Goal: Task Accomplishment & Management: Manage account settings

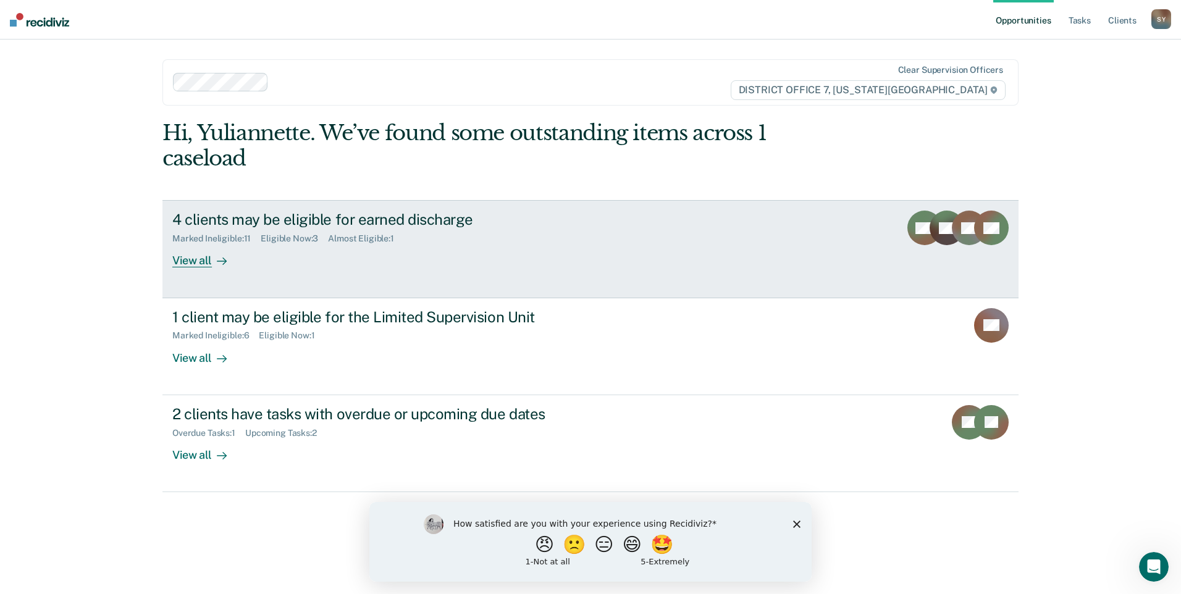
click at [209, 256] on div "View all" at bounding box center [206, 256] width 69 height 24
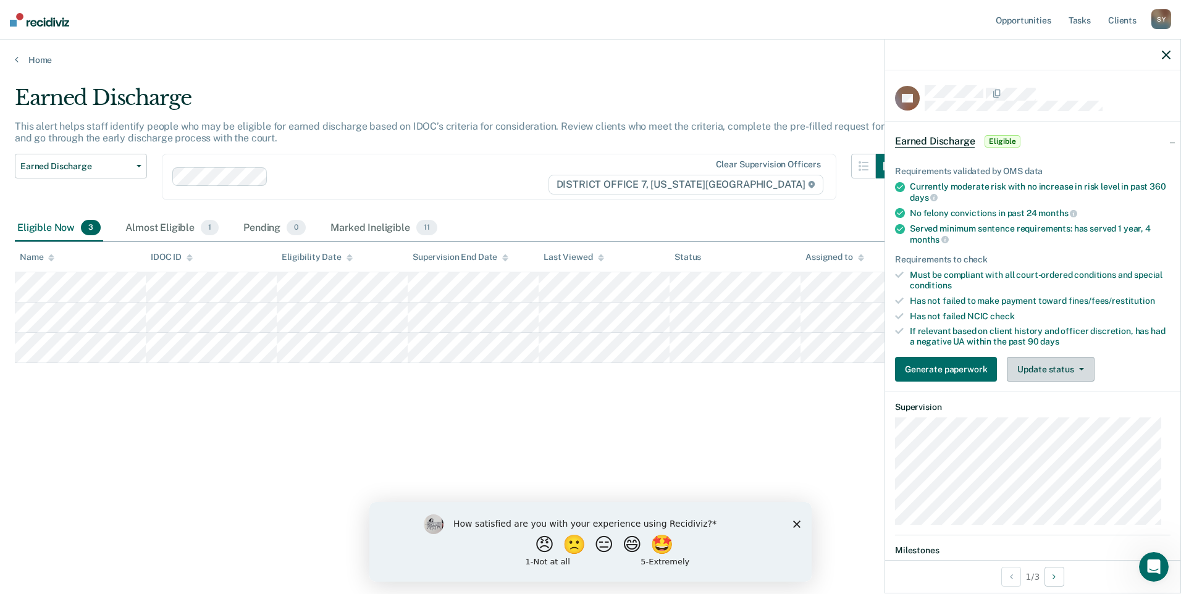
click at [1081, 368] on icon "button" at bounding box center [1081, 369] width 5 height 2
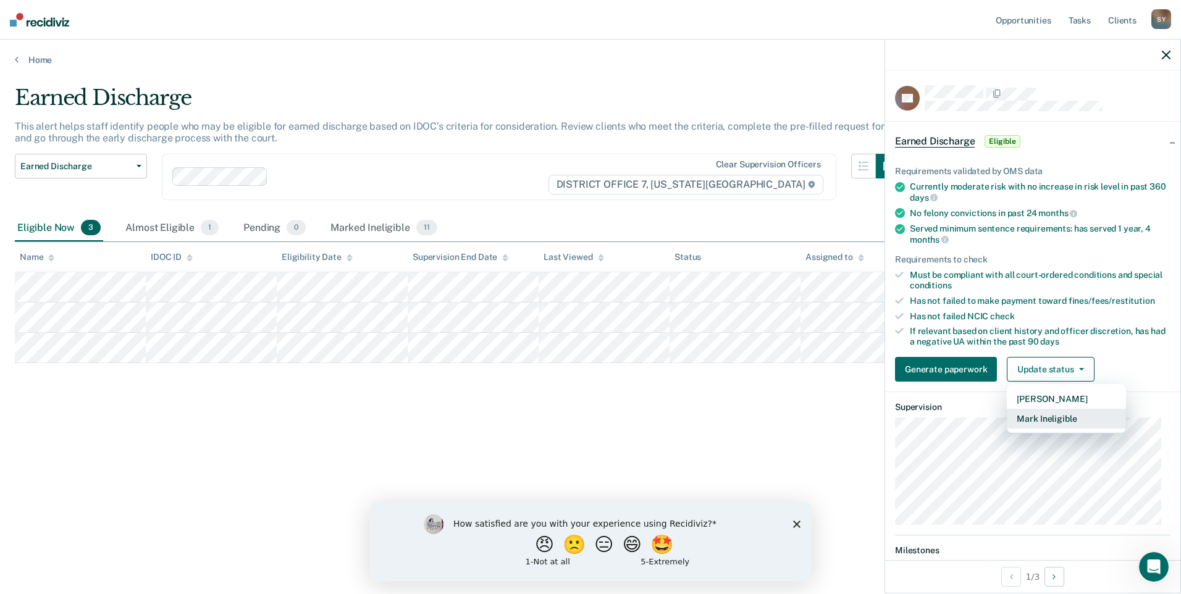
click at [1019, 418] on button "Mark Ineligible" at bounding box center [1066, 419] width 119 height 20
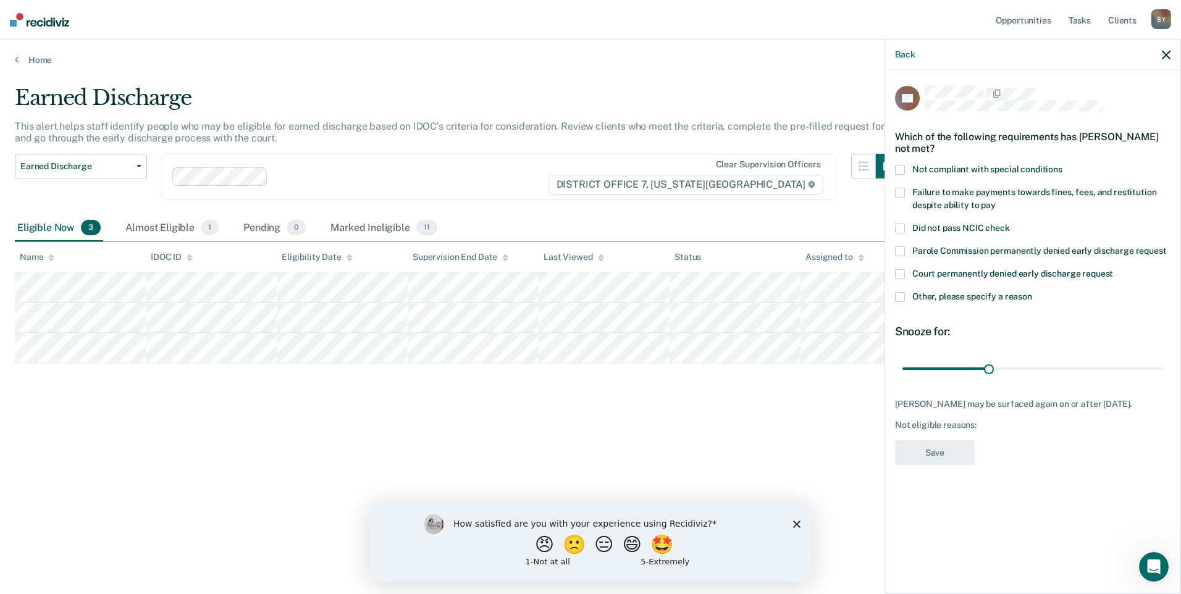
click at [892, 297] on div "RY Which of the following requirements has [PERSON_NAME] not met? Not compliant…" at bounding box center [1032, 330] width 295 height 521
click at [898, 299] on span at bounding box center [900, 297] width 10 height 10
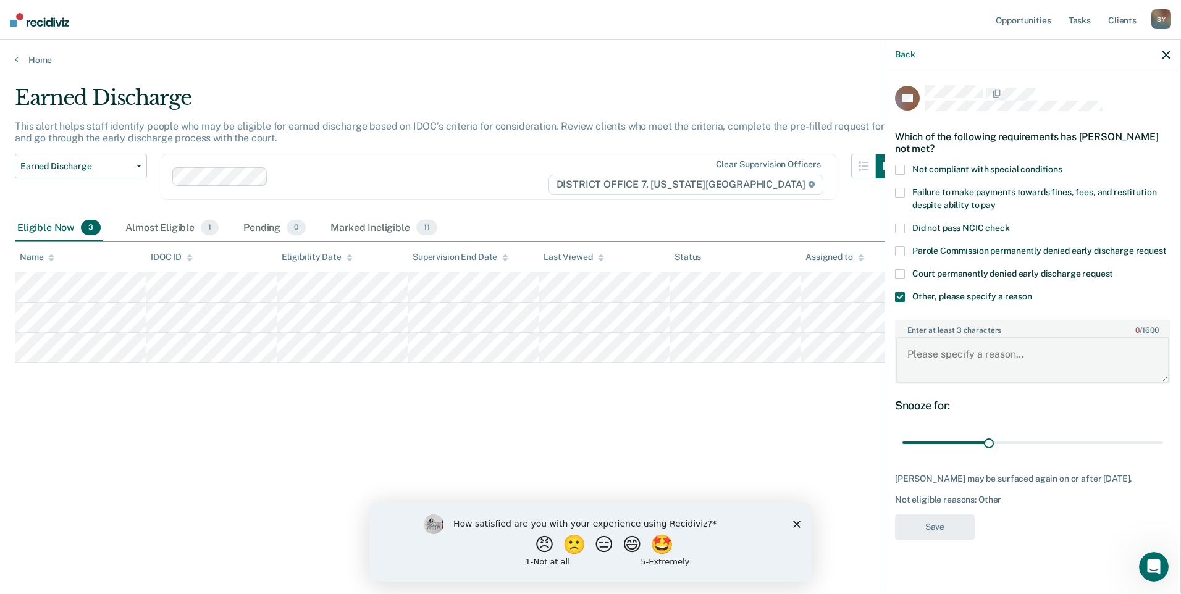
click at [967, 360] on textarea "Enter at least 3 characters 0 / 1600" at bounding box center [1032, 360] width 273 height 46
type textarea "dui track program"
click at [986, 449] on input "range" at bounding box center [1032, 443] width 261 height 22
drag, startPoint x: 989, startPoint y: 443, endPoint x: 1174, endPoint y: 443, distance: 185.3
type input "90"
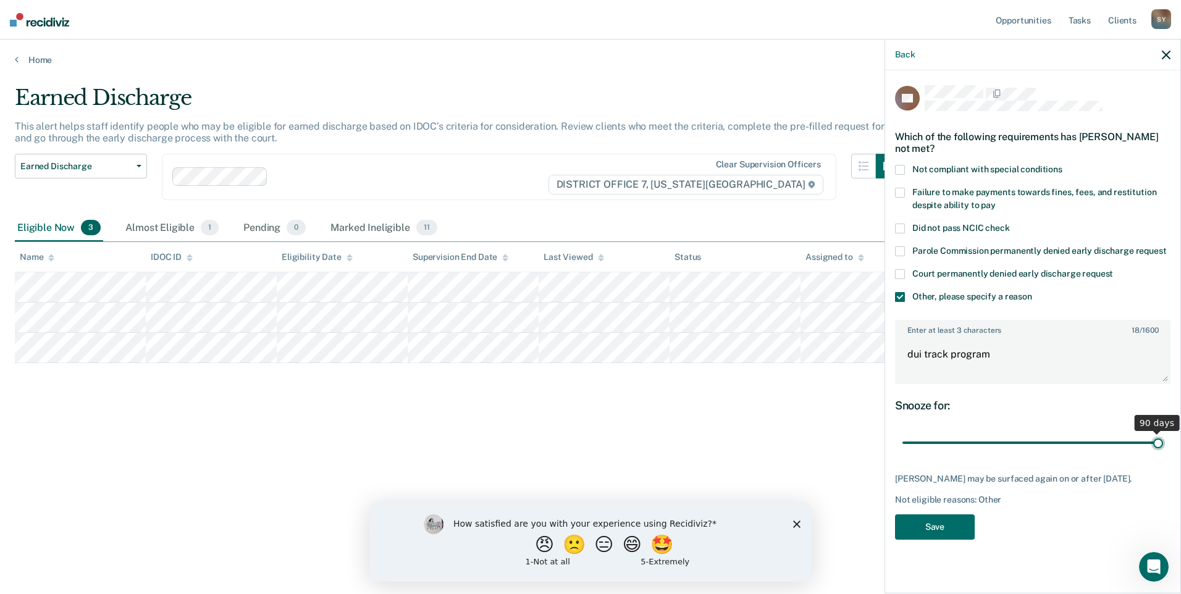
click at [1163, 443] on input "range" at bounding box center [1032, 443] width 261 height 22
click at [944, 532] on button "Save" at bounding box center [935, 526] width 80 height 25
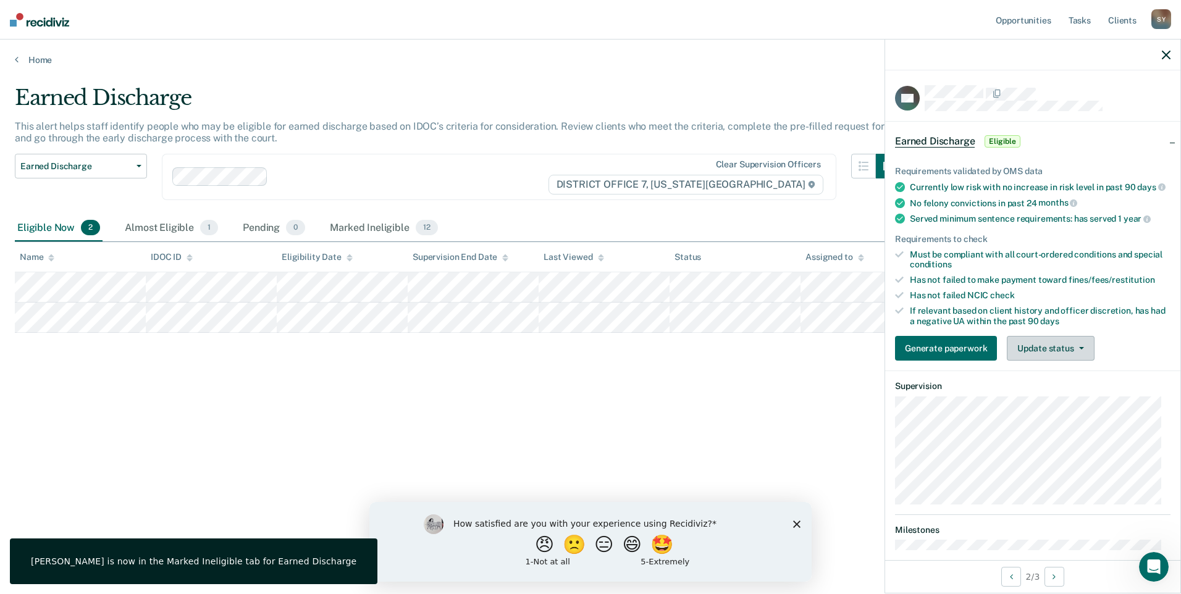
click at [1047, 353] on button "Update status" at bounding box center [1050, 348] width 87 height 25
click at [1018, 408] on button "Mark Ineligible" at bounding box center [1066, 398] width 119 height 20
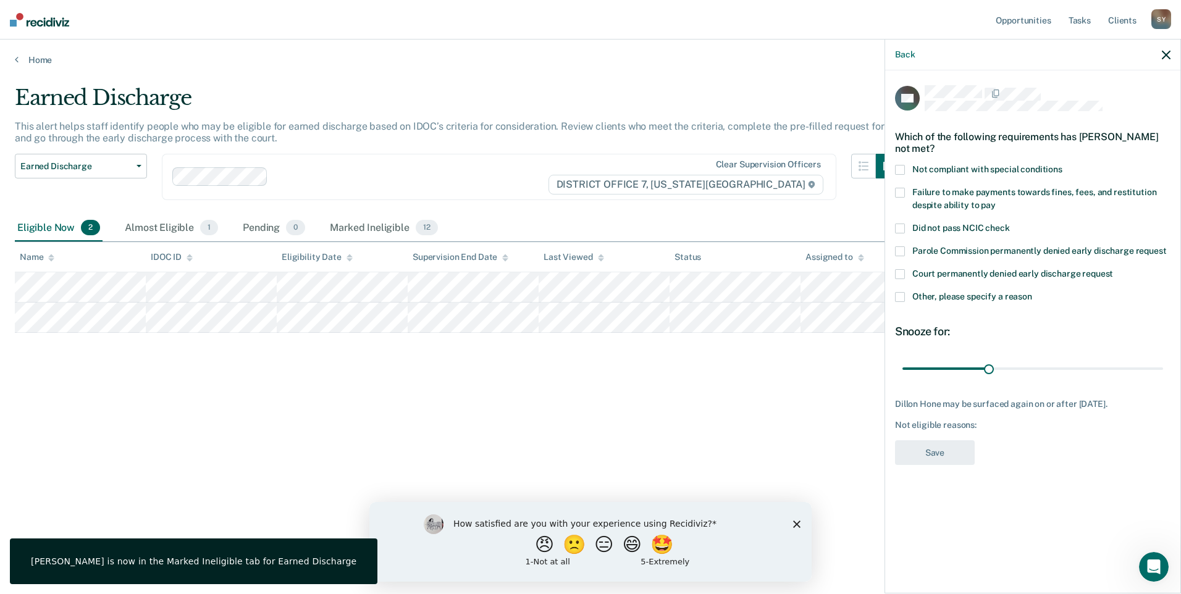
click at [899, 294] on span at bounding box center [900, 297] width 10 height 10
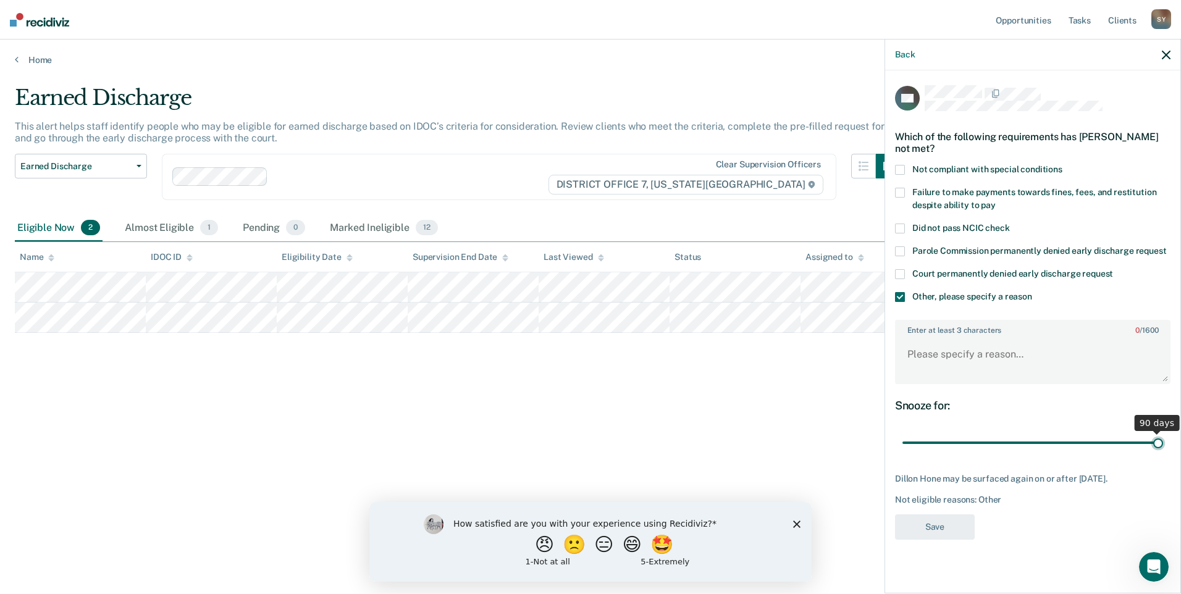
drag, startPoint x: 986, startPoint y: 445, endPoint x: 1183, endPoint y: 454, distance: 197.2
type input "90"
click at [1163, 454] on input "range" at bounding box center [1032, 443] width 261 height 22
click at [942, 356] on textarea "Enter at least 3 characters 0 / 1600" at bounding box center [1032, 360] width 273 height 46
type textarea "dui track program"
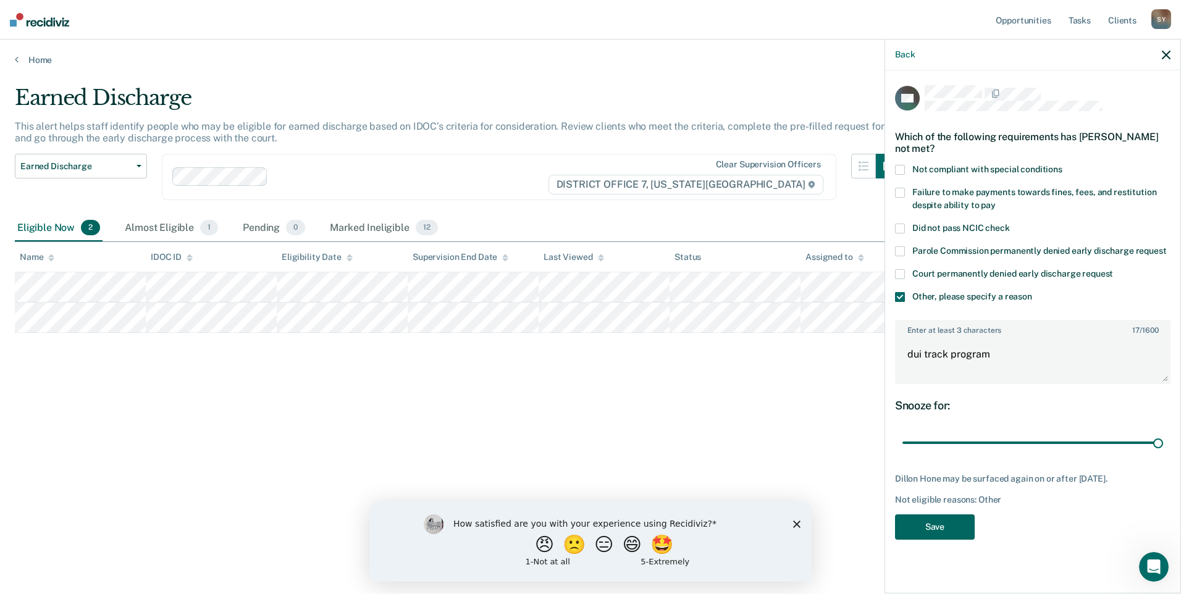
click at [968, 526] on button "Save" at bounding box center [935, 526] width 80 height 25
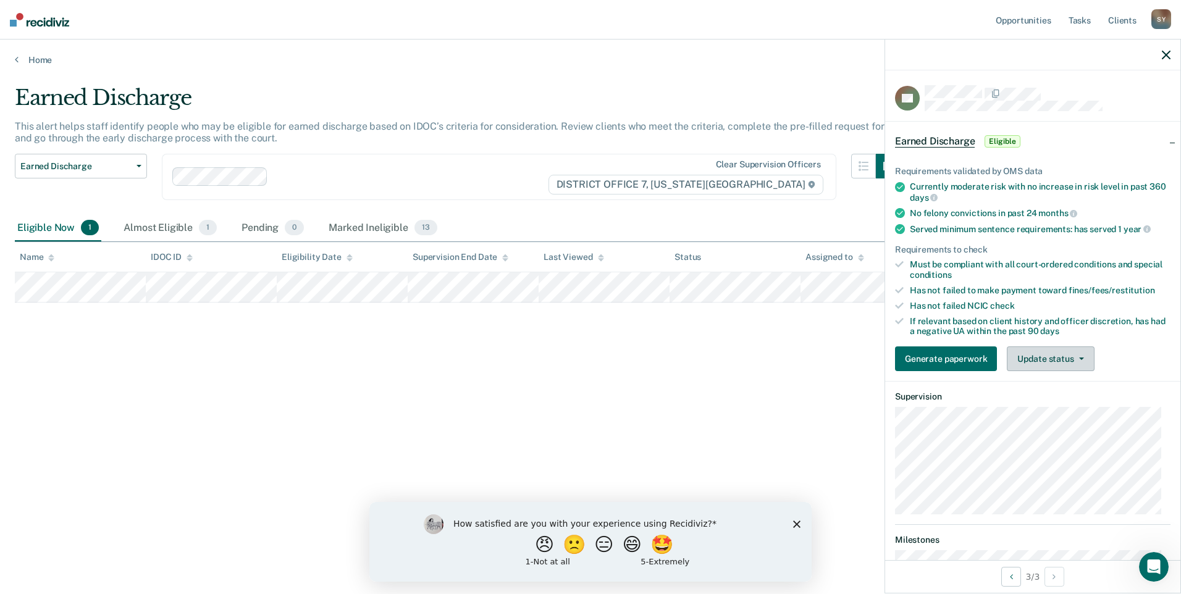
click at [1070, 359] on button "Update status" at bounding box center [1050, 358] width 87 height 25
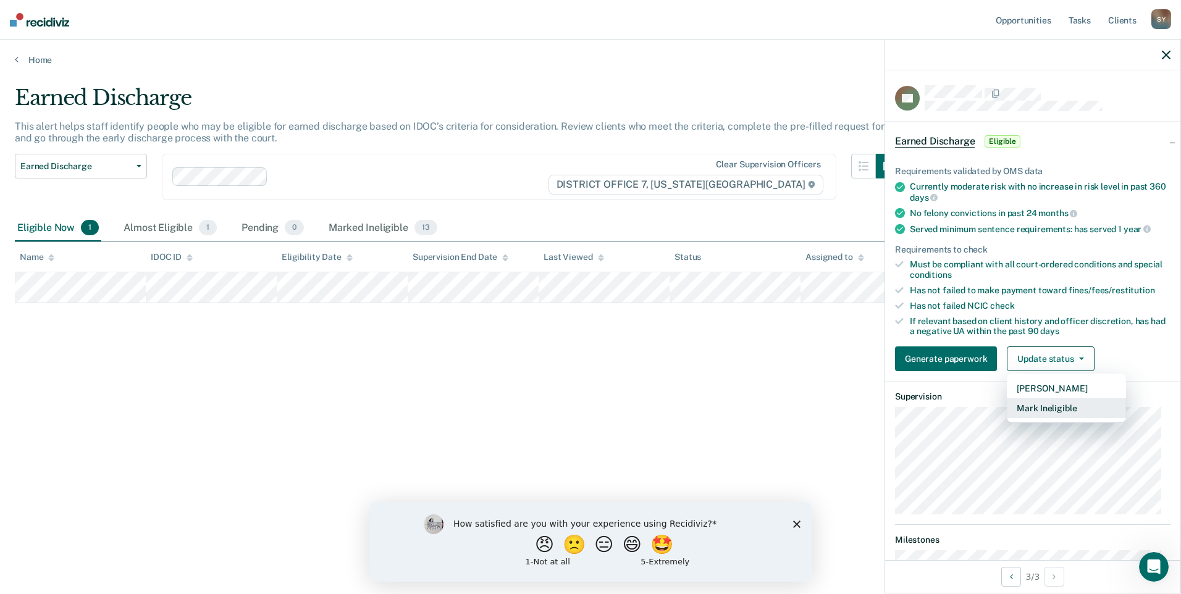
click at [1059, 416] on button "Mark Ineligible" at bounding box center [1066, 408] width 119 height 20
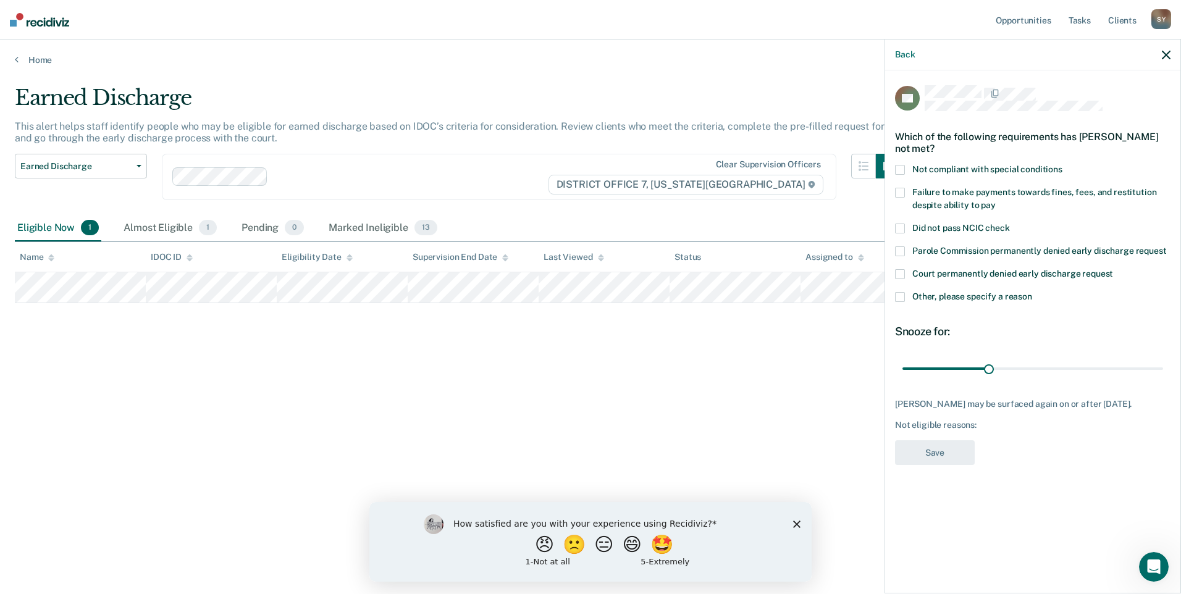
click at [899, 298] on span at bounding box center [900, 297] width 10 height 10
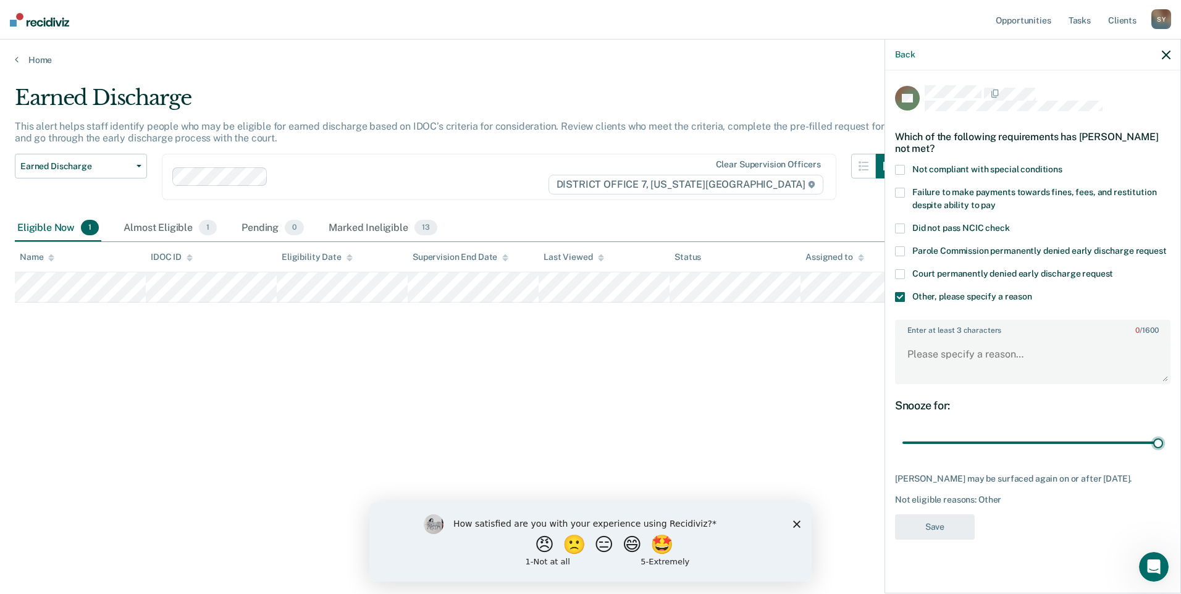
drag, startPoint x: 989, startPoint y: 439, endPoint x: 1179, endPoint y: 446, distance: 190.3
type input "90"
click at [1163, 442] on input "range" at bounding box center [1032, 443] width 261 height 22
click at [925, 343] on textarea "Enter at least 3 characters 0 / 1600" at bounding box center [1032, 360] width 273 height 46
type textarea "dui track program"
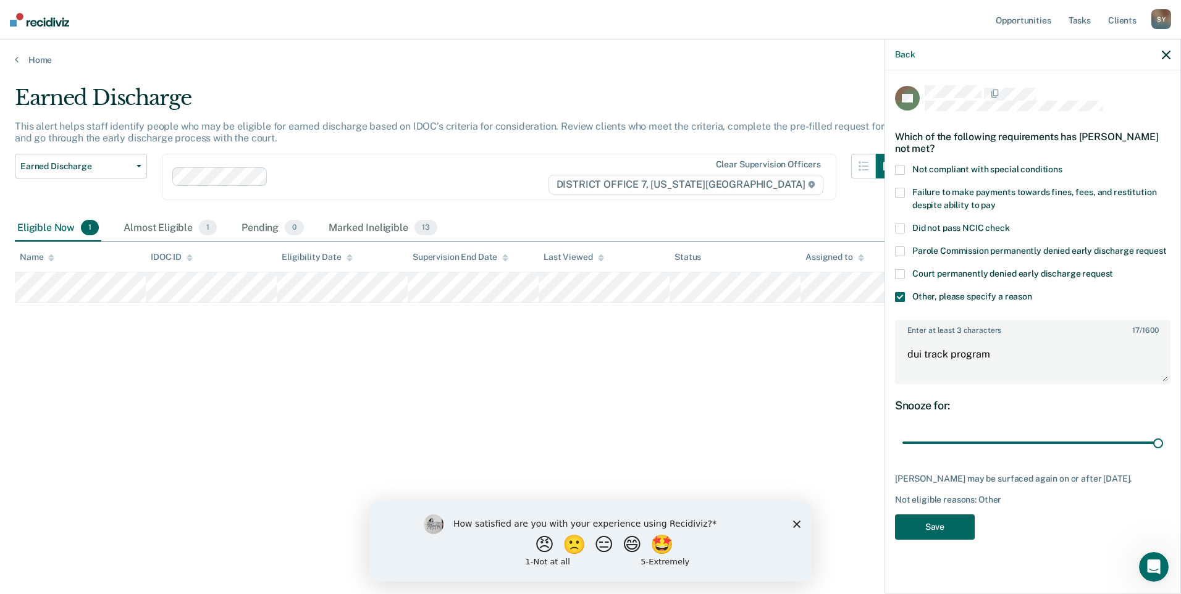
click at [963, 526] on button "Save" at bounding box center [935, 526] width 80 height 25
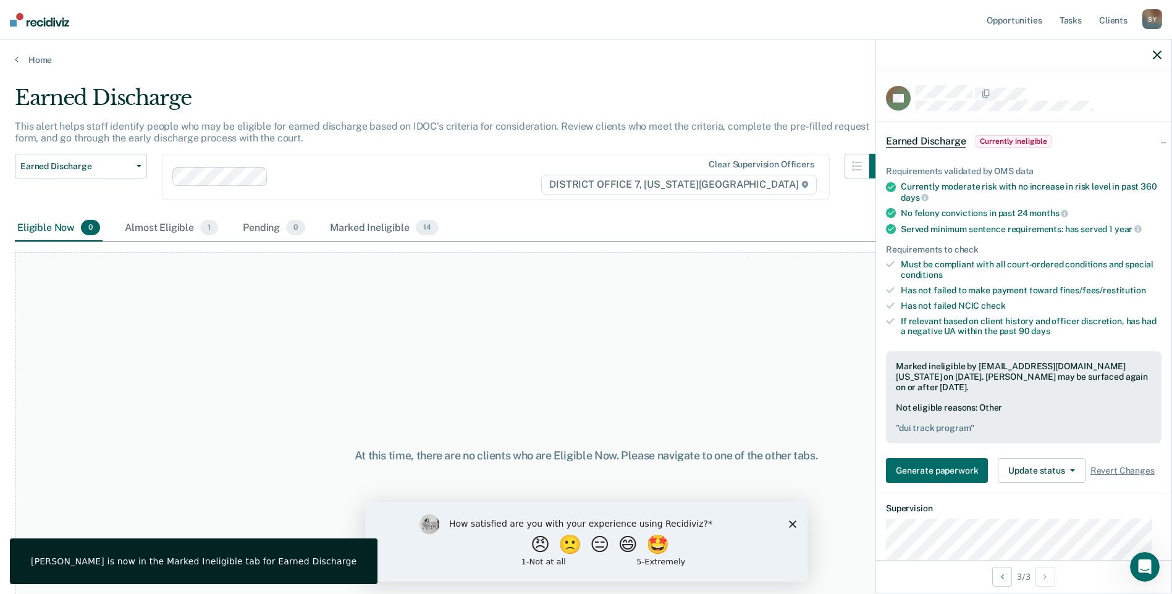
click at [1154, 45] on div at bounding box center [1023, 55] width 295 height 31
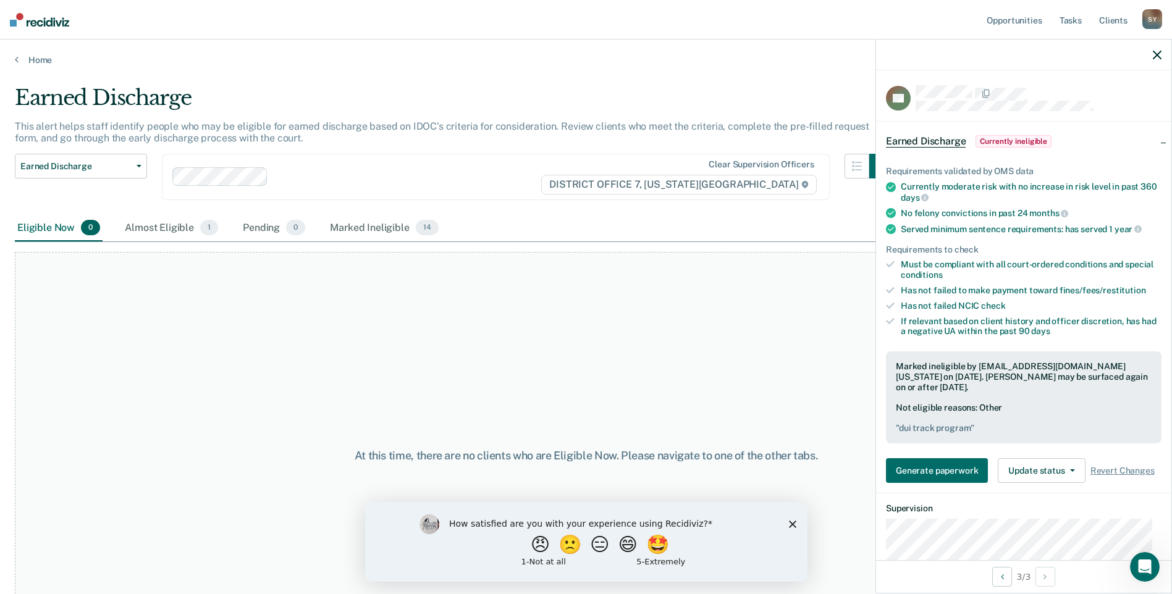
click at [1157, 51] on icon "button" at bounding box center [1156, 55] width 9 height 9
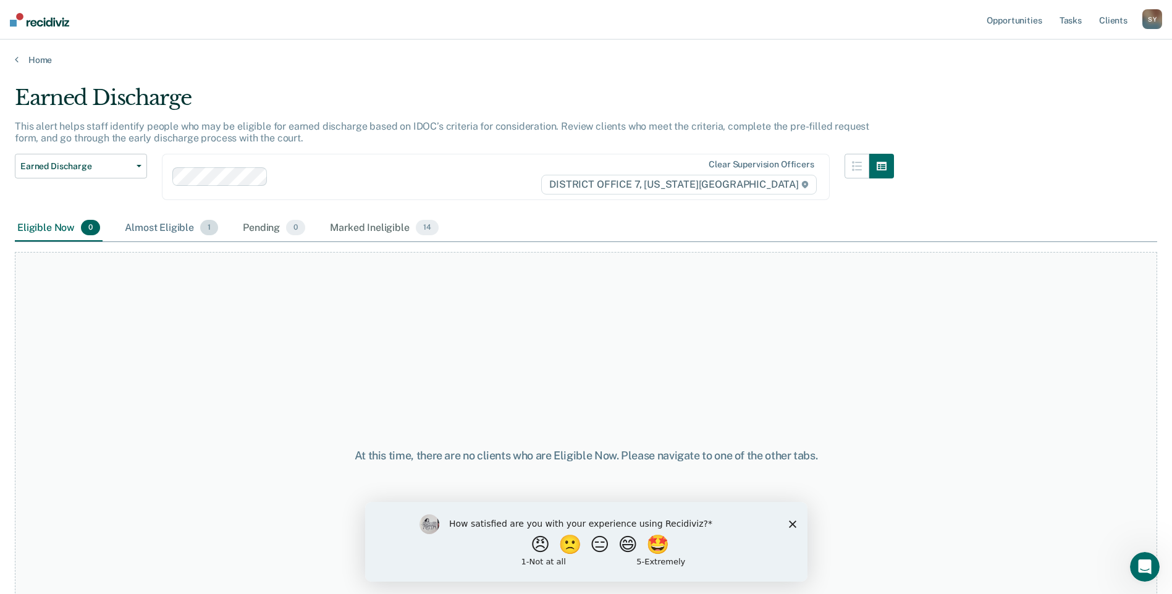
click at [196, 217] on div "Almost Eligible 1" at bounding box center [171, 228] width 98 height 27
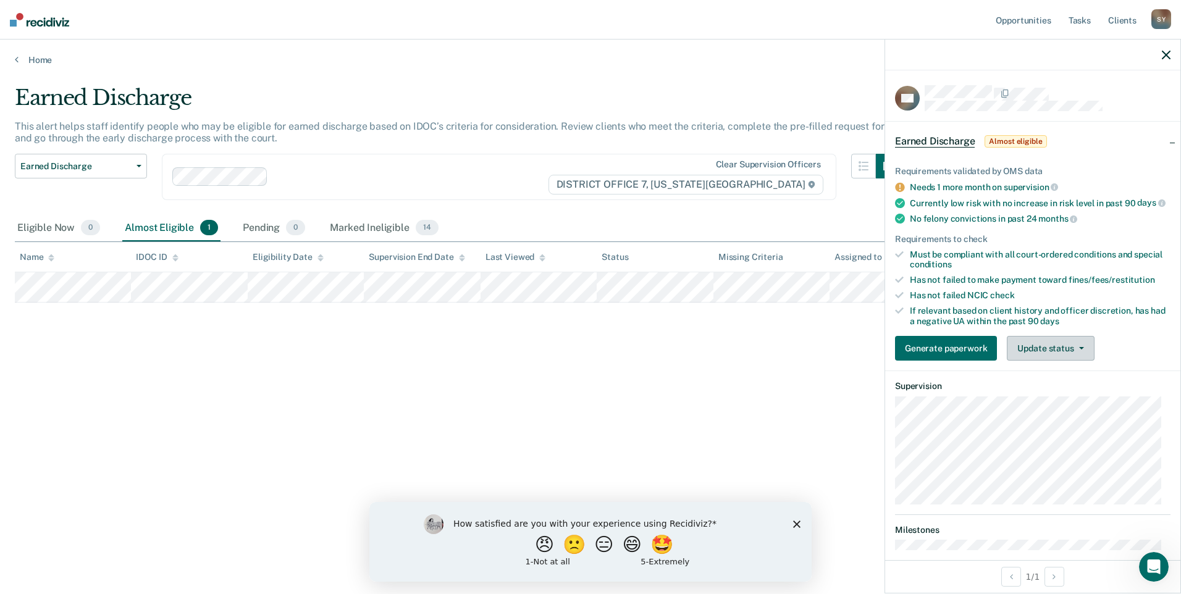
click at [1035, 359] on button "Update status" at bounding box center [1050, 348] width 87 height 25
click at [1036, 401] on button "Mark Ineligible" at bounding box center [1066, 398] width 119 height 20
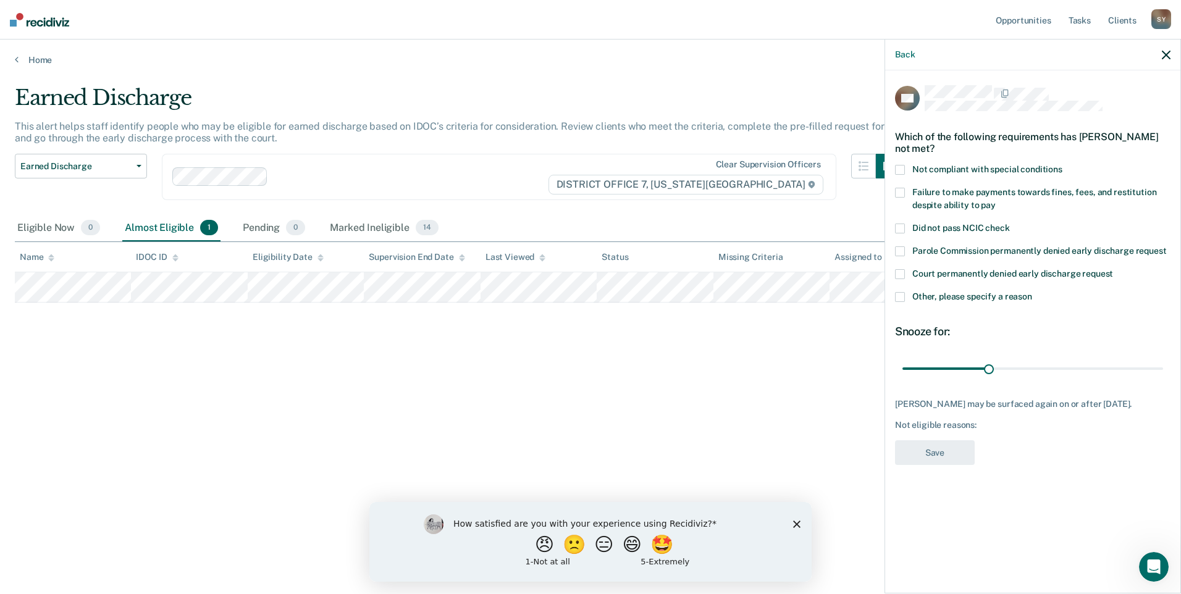
click at [900, 300] on span at bounding box center [900, 297] width 10 height 10
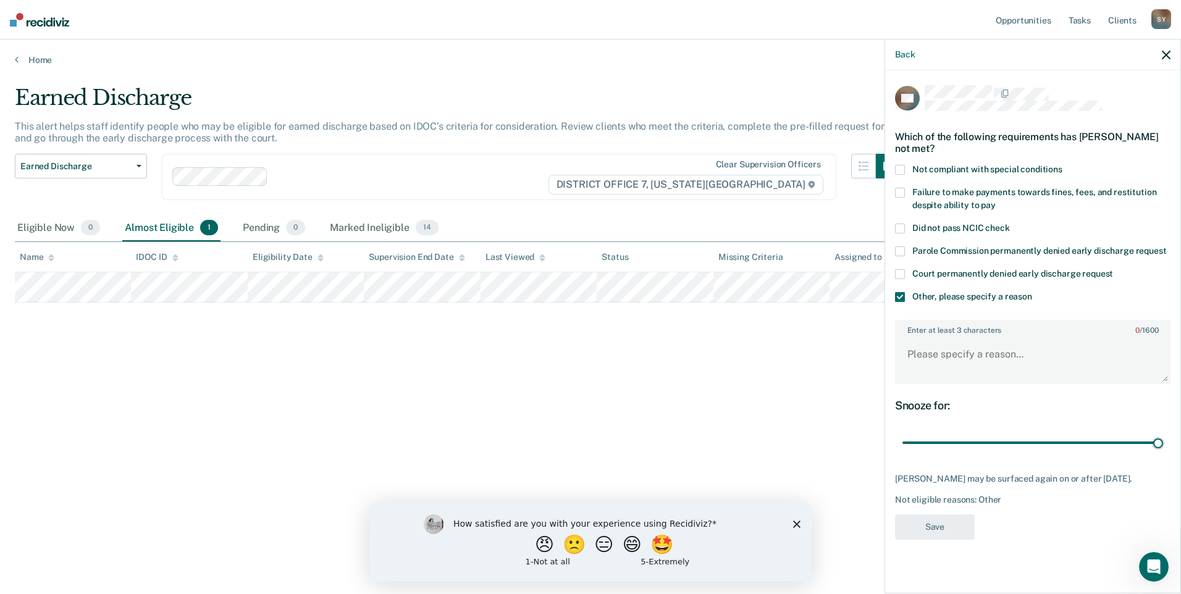
drag, startPoint x: 988, startPoint y: 440, endPoint x: 1180, endPoint y: 439, distance: 192.7
type input "90"
click at [1163, 439] on input "range" at bounding box center [1032, 443] width 261 height 22
click at [995, 355] on textarea "Enter at least 3 characters 0 / 1600" at bounding box center [1032, 360] width 273 height 46
type textarea "drug court program"
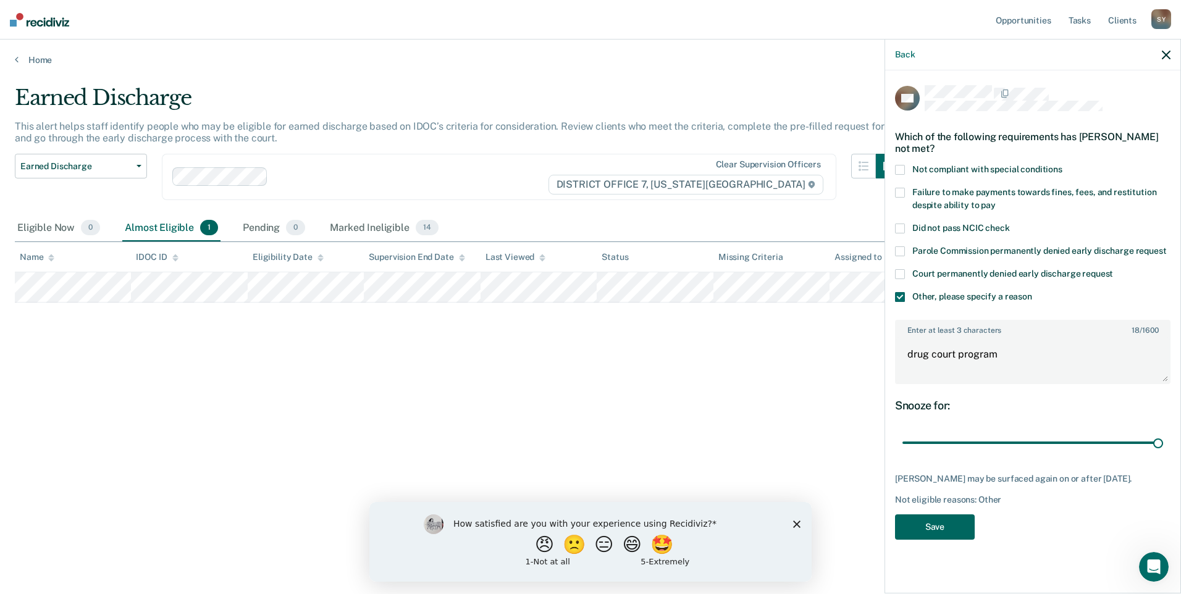
click at [941, 520] on button "Save" at bounding box center [935, 526] width 80 height 25
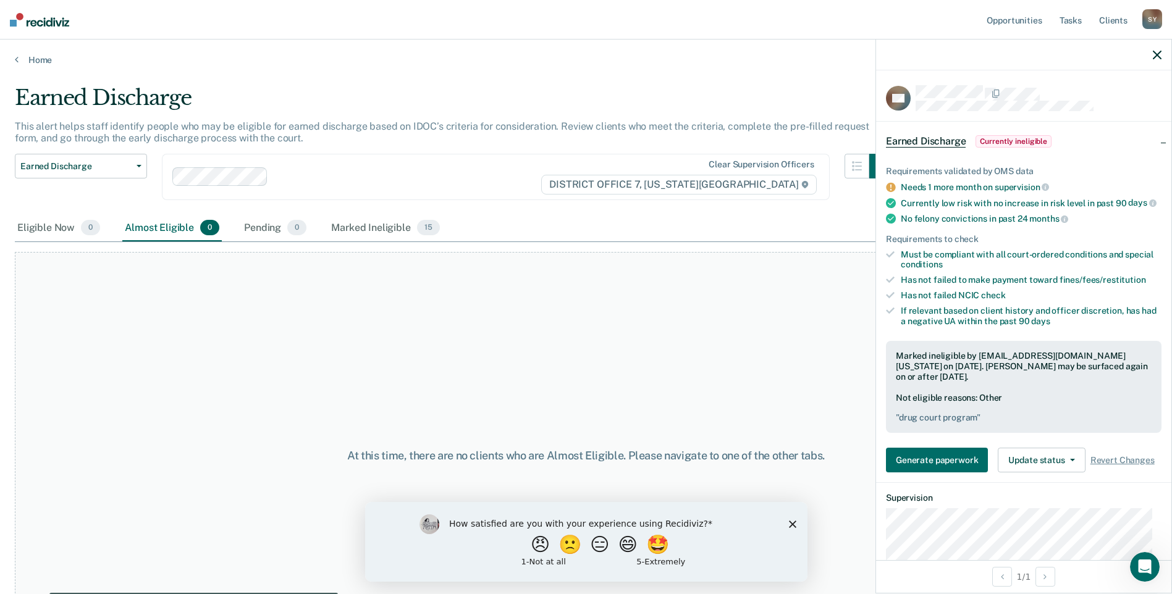
click at [1156, 61] on div at bounding box center [1023, 55] width 295 height 31
click at [1154, 54] on icon "button" at bounding box center [1156, 55] width 9 height 9
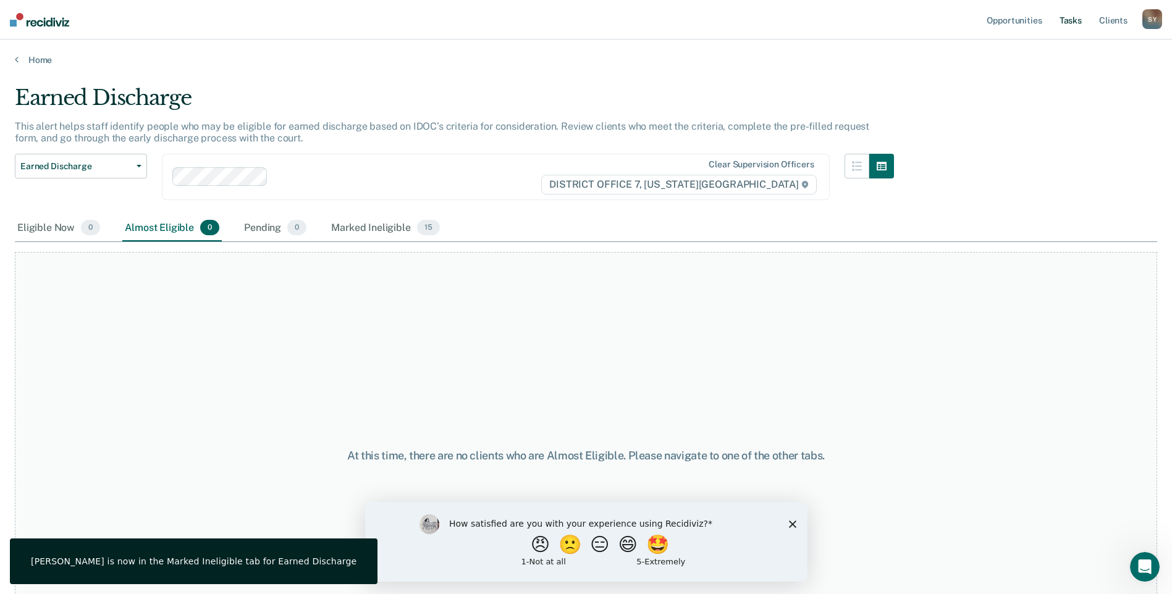
click at [1078, 20] on link "Tasks" at bounding box center [1070, 20] width 27 height 40
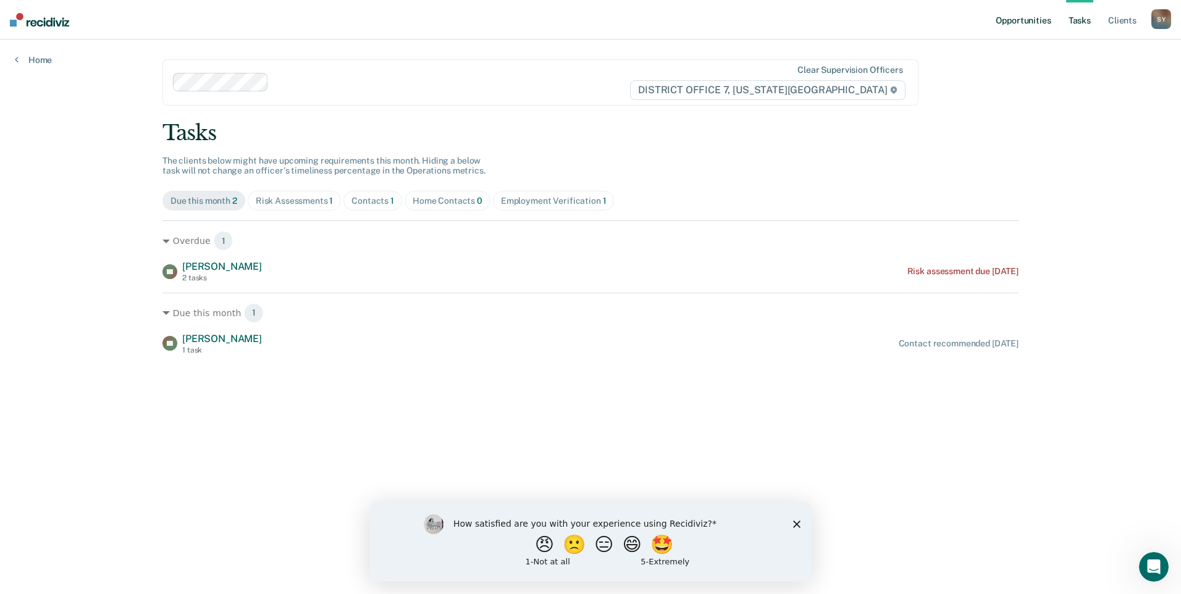
click at [1019, 23] on link "Opportunities" at bounding box center [1023, 20] width 60 height 40
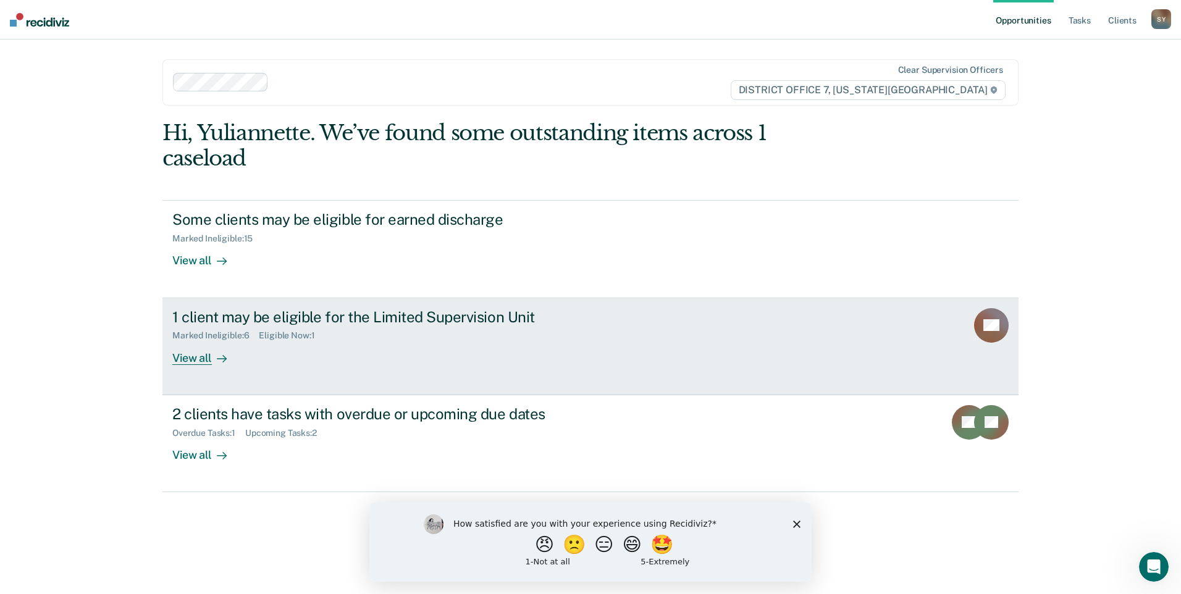
click at [170, 361] on link "1 client may be eligible for the Limited Supervision Unit Marked Ineligible : 6…" at bounding box center [590, 346] width 856 height 97
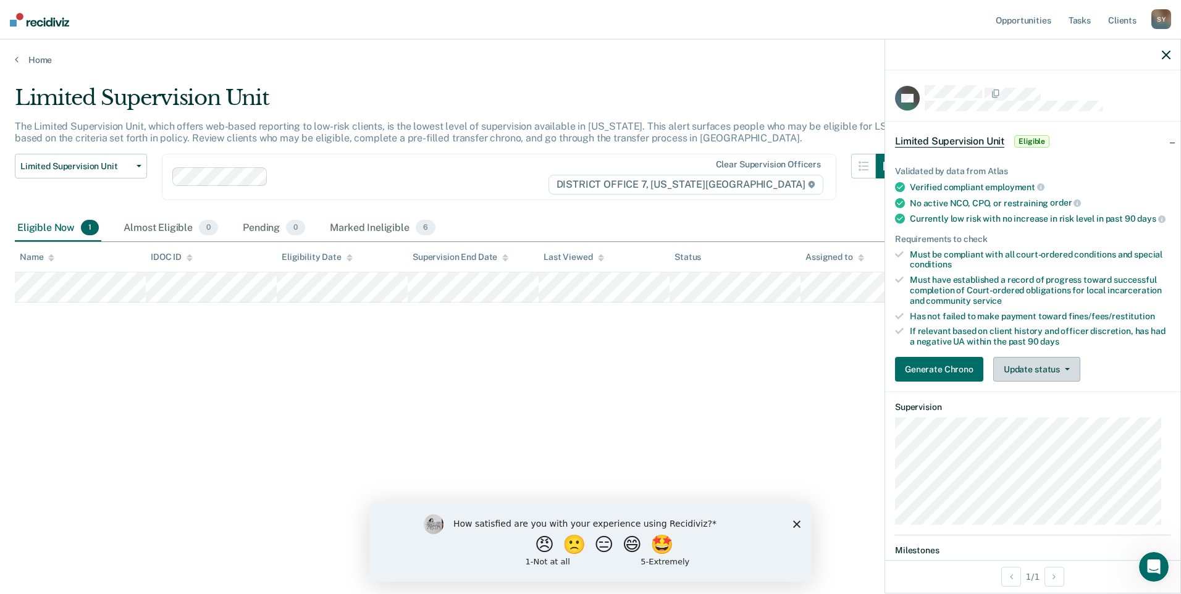
click at [1010, 382] on button "Update status" at bounding box center [1036, 369] width 87 height 25
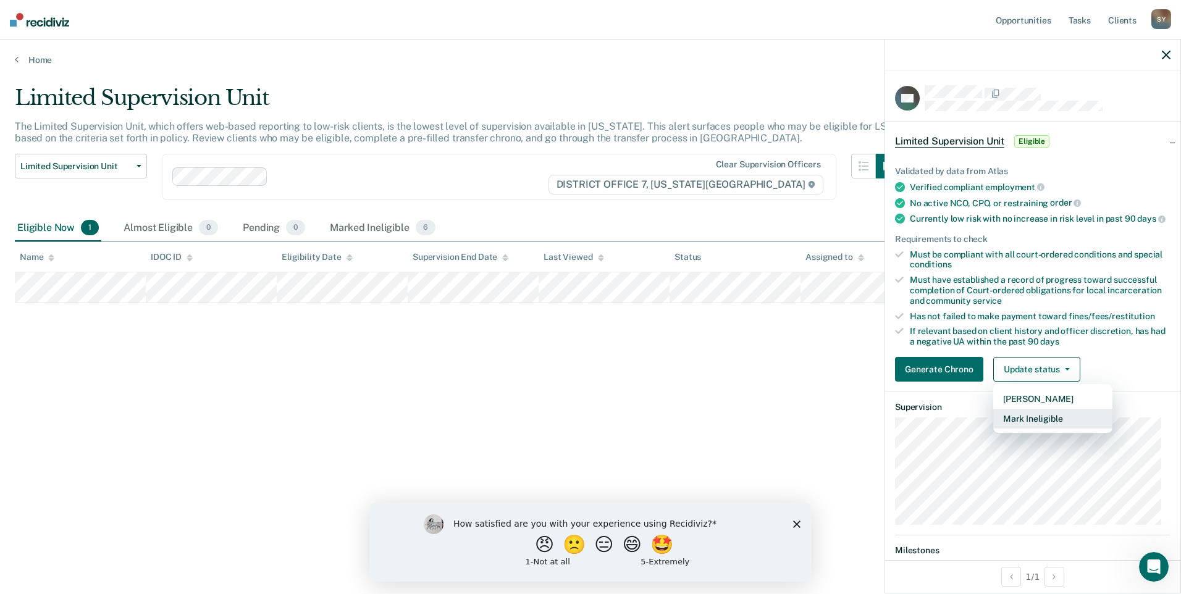
click at [1015, 429] on button "Mark Ineligible" at bounding box center [1052, 419] width 119 height 20
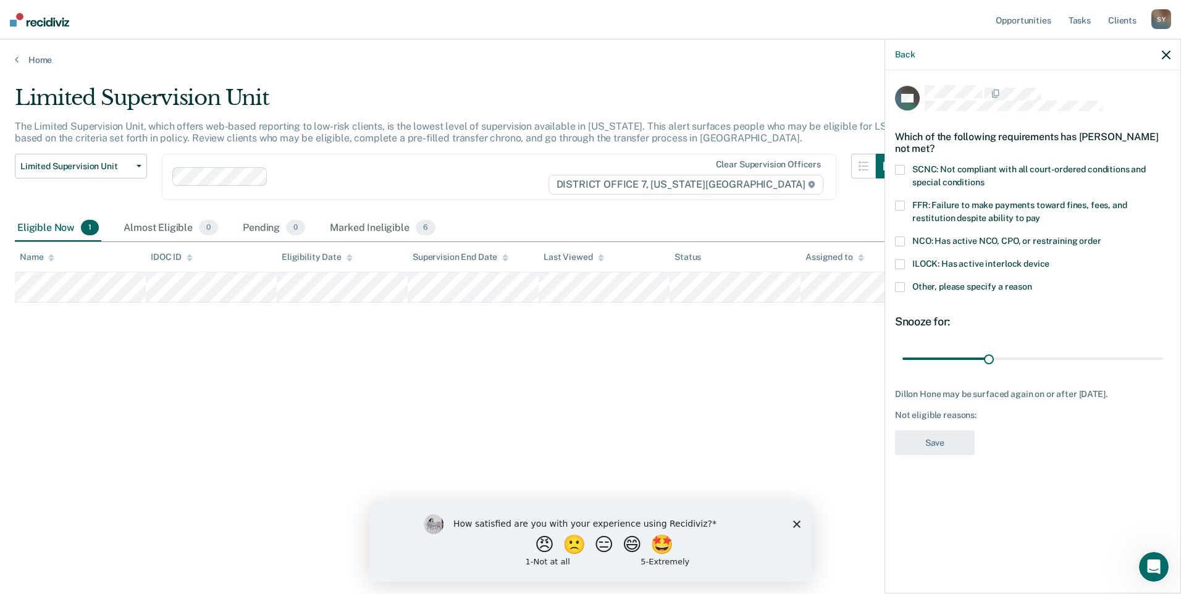
click at [899, 288] on span at bounding box center [900, 287] width 10 height 10
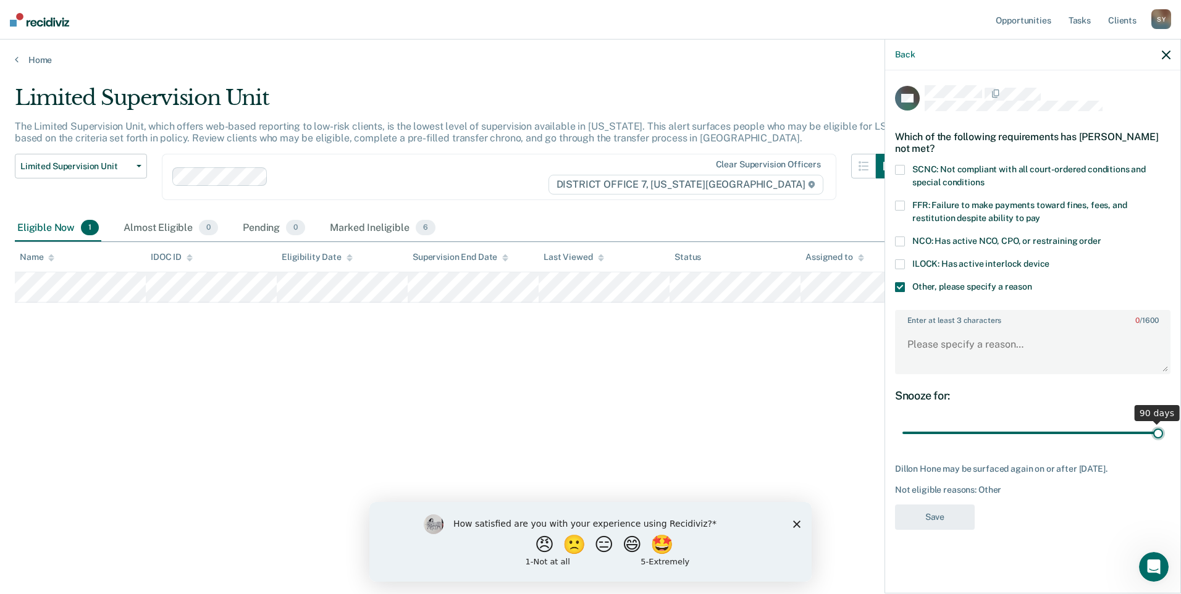
drag, startPoint x: 991, startPoint y: 435, endPoint x: 1183, endPoint y: 418, distance: 192.8
type input "90"
click at [1163, 422] on input "range" at bounding box center [1032, 433] width 261 height 22
click at [1070, 364] on textarea "Enter at least 3 characters 0 / 1600" at bounding box center [1032, 350] width 273 height 46
type textarea "dui track program"
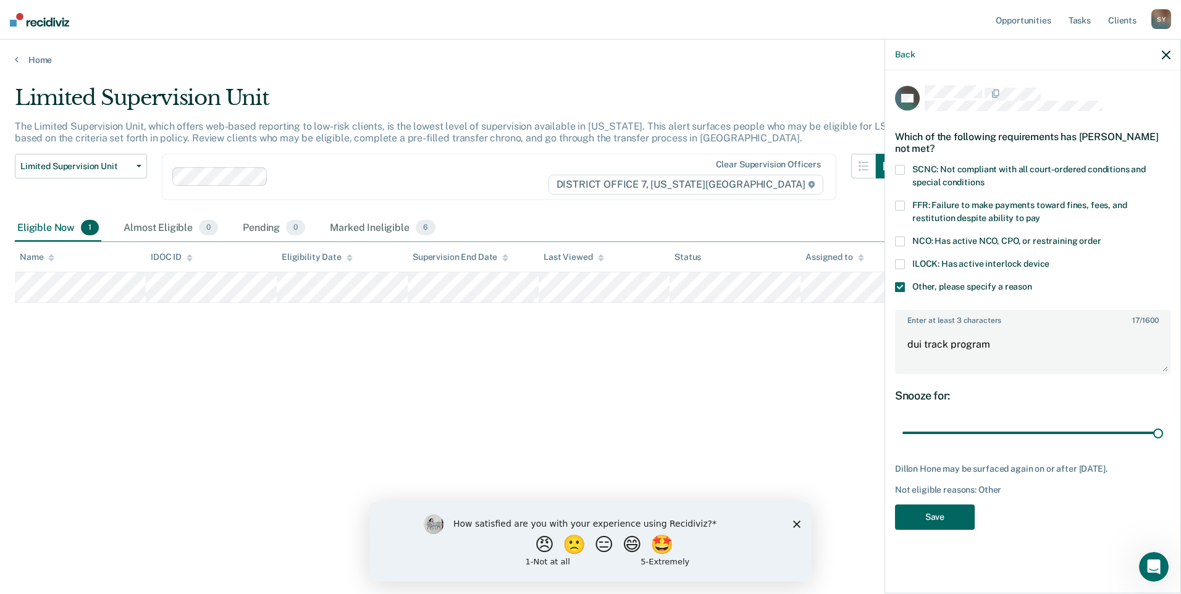
click at [946, 516] on button "Save" at bounding box center [935, 517] width 80 height 25
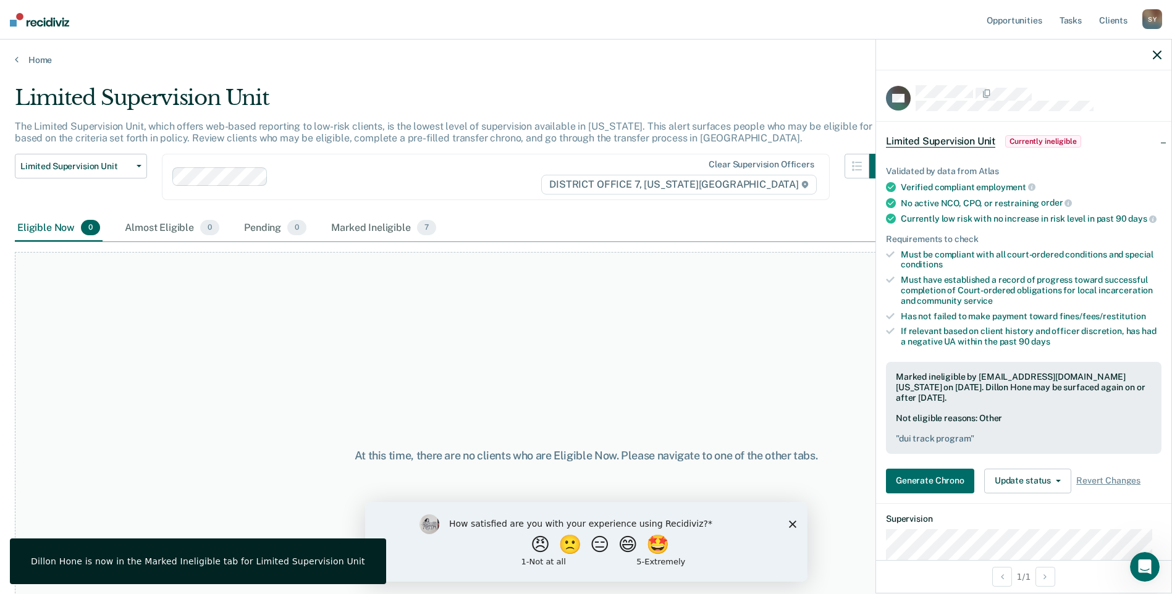
click at [1156, 52] on icon "button" at bounding box center [1156, 55] width 9 height 9
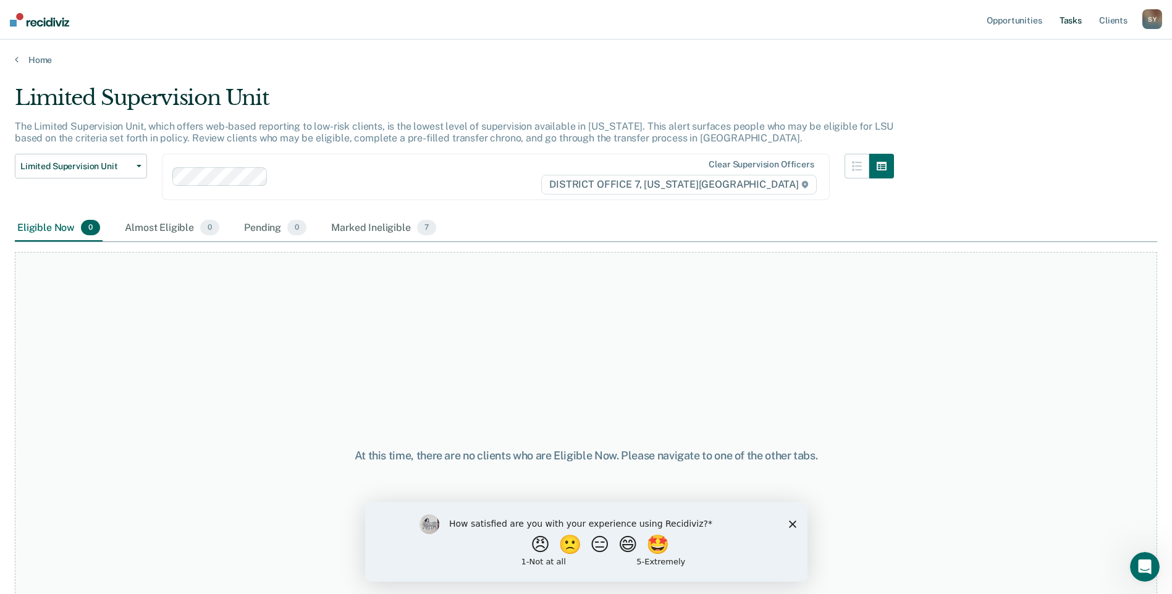
click at [1071, 22] on link "Tasks" at bounding box center [1070, 20] width 27 height 40
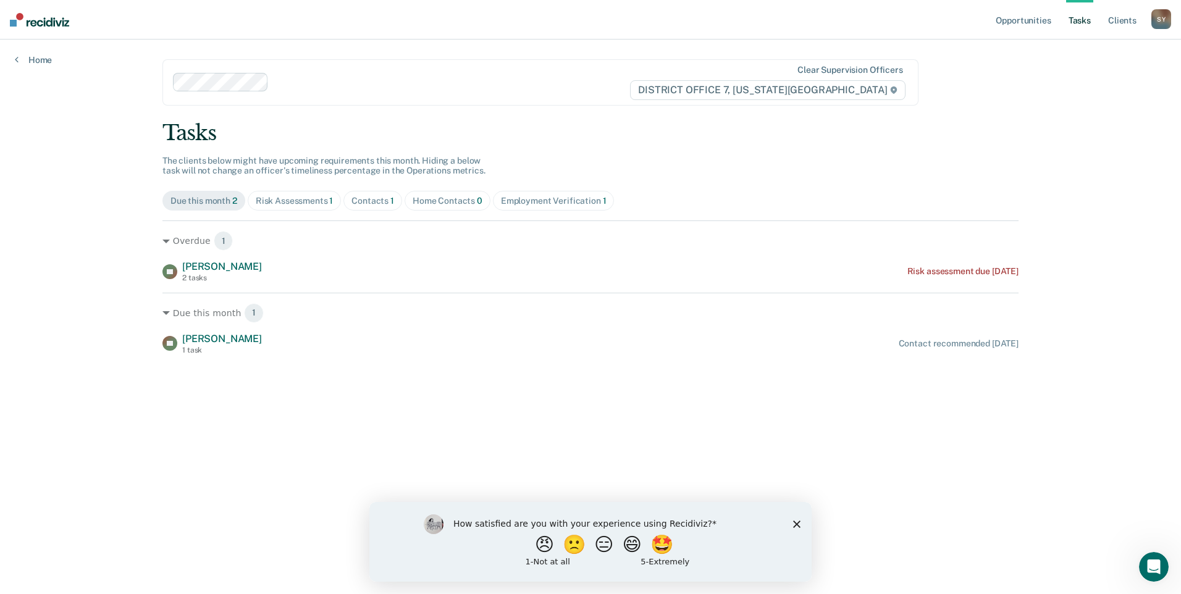
click at [317, 206] on span "Risk Assessments 1" at bounding box center [295, 201] width 94 height 20
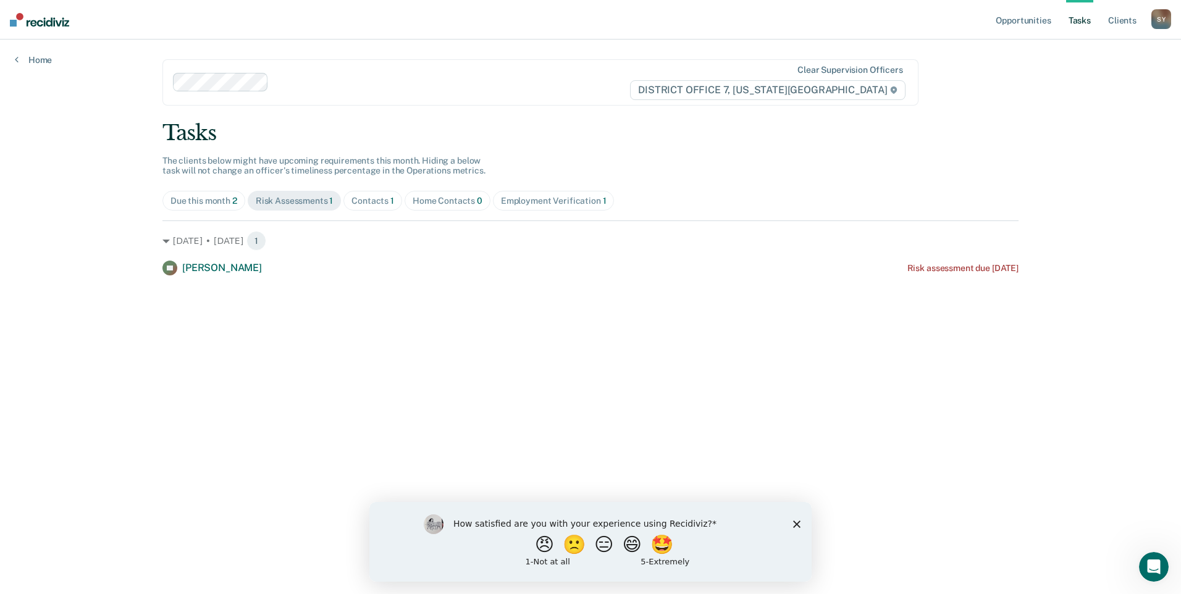
click at [351, 204] on div "Contacts 1" at bounding box center [372, 201] width 43 height 10
click at [176, 175] on span "The clients below might have upcoming requirements this month. Hiding a below t…" at bounding box center [323, 166] width 323 height 20
click at [182, 200] on div "Due this month 2" at bounding box center [203, 201] width 67 height 10
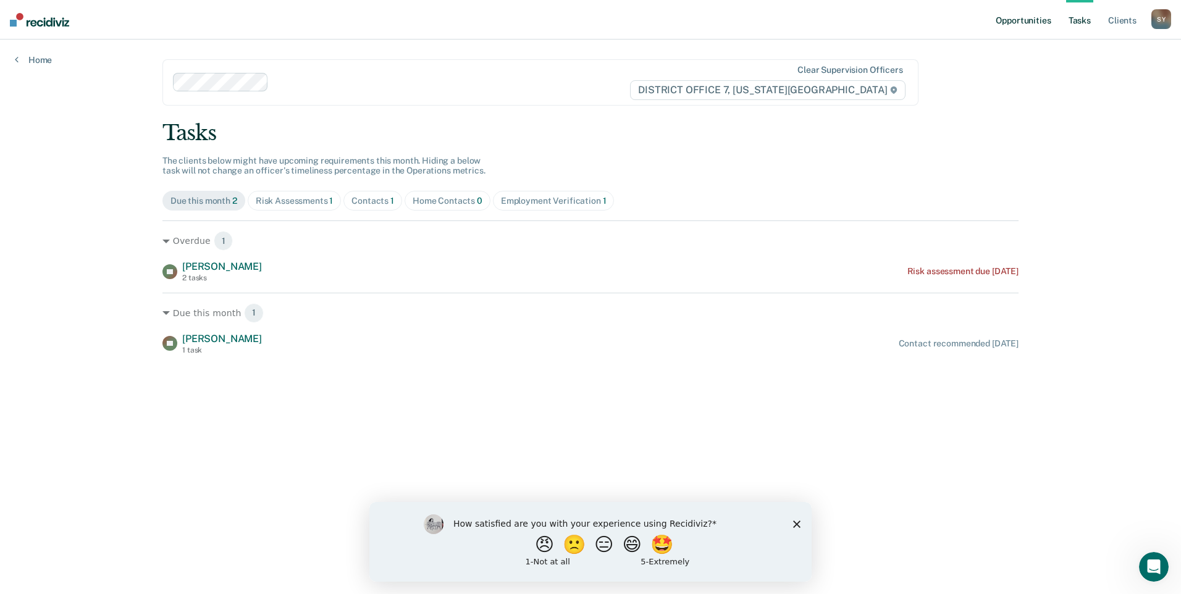
click at [1021, 23] on link "Opportunities" at bounding box center [1023, 20] width 60 height 40
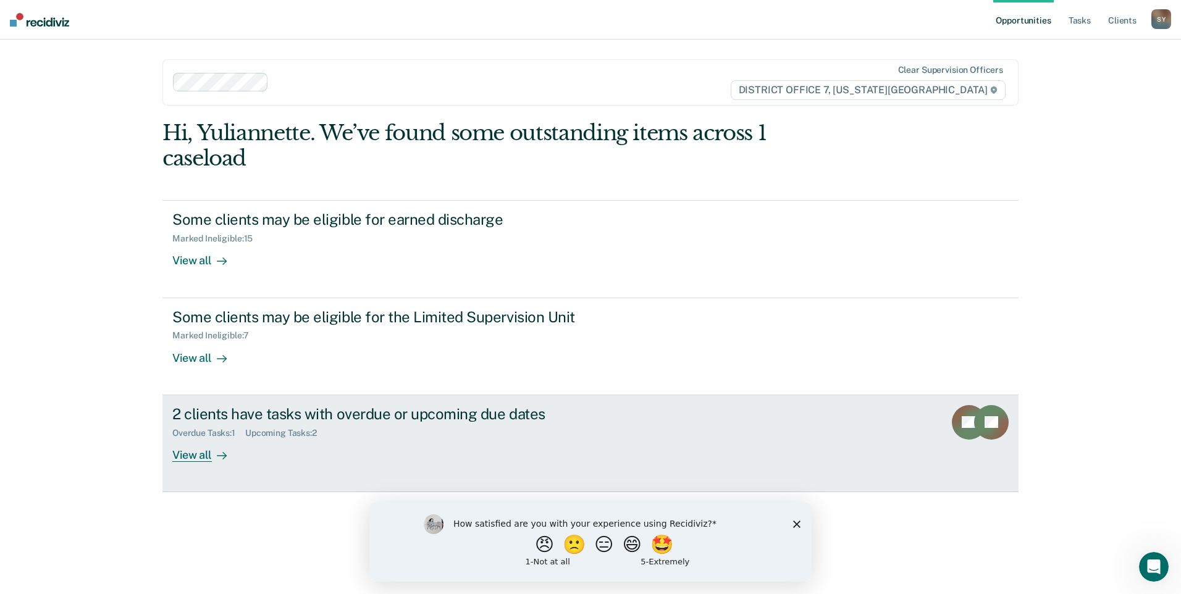
click at [221, 458] on icon at bounding box center [222, 456] width 10 height 10
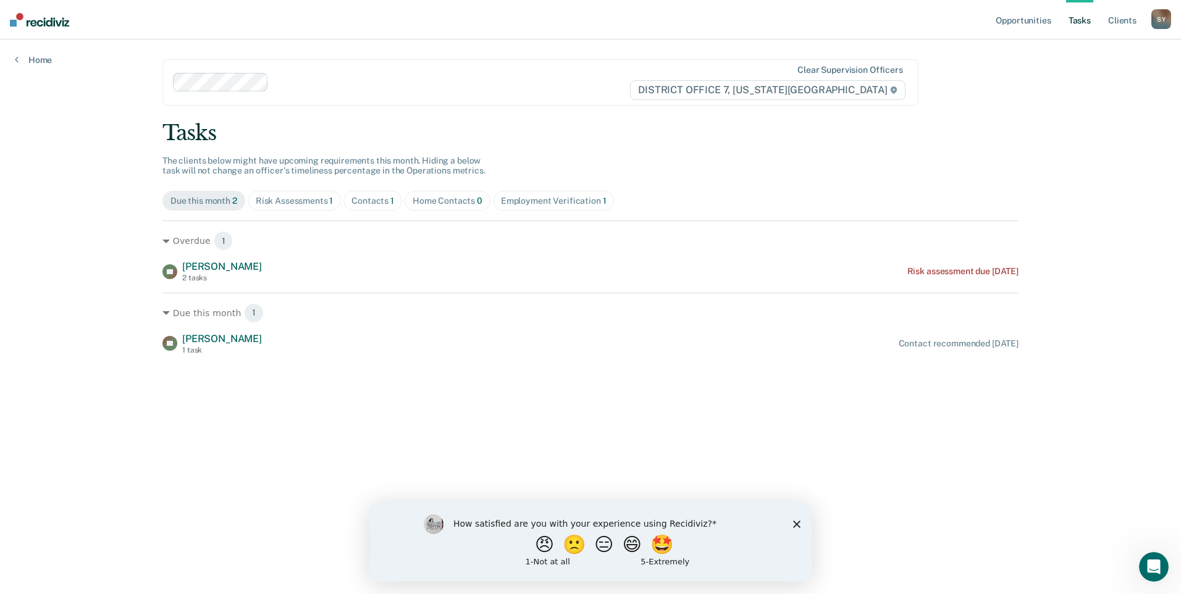
click at [1151, 22] on ul "Opportunities Tasks Client s" at bounding box center [1072, 20] width 158 height 40
click at [1155, 21] on div "S Y" at bounding box center [1161, 19] width 20 height 20
click at [1104, 81] on link "Log Out" at bounding box center [1111, 81] width 99 height 10
